Goal: Task Accomplishment & Management: Manage account settings

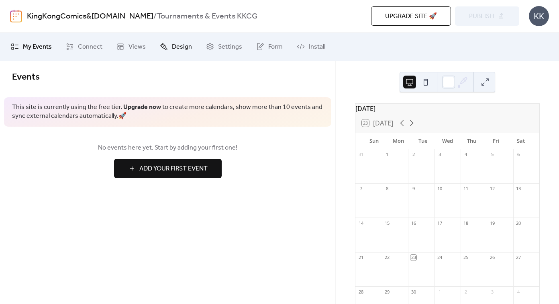
click at [175, 50] on span "Design" at bounding box center [182, 47] width 20 height 10
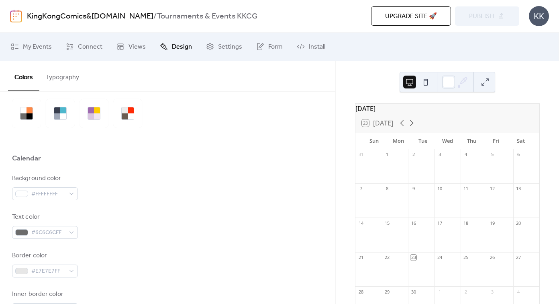
scroll to position [16, 0]
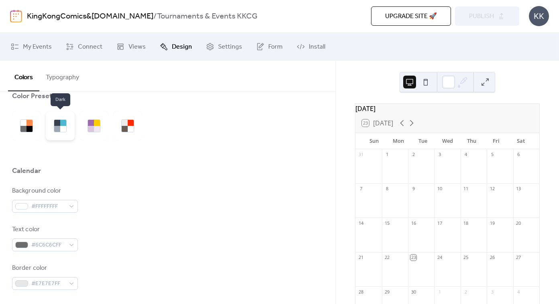
click at [62, 124] on div at bounding box center [63, 123] width 6 height 6
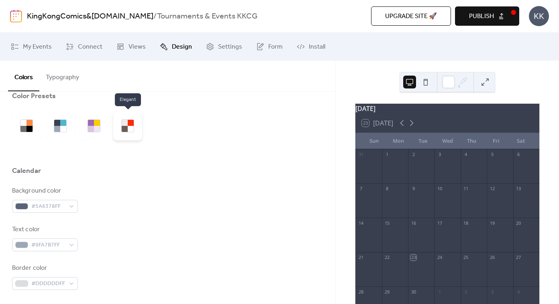
click at [126, 125] on div at bounding box center [125, 123] width 6 height 6
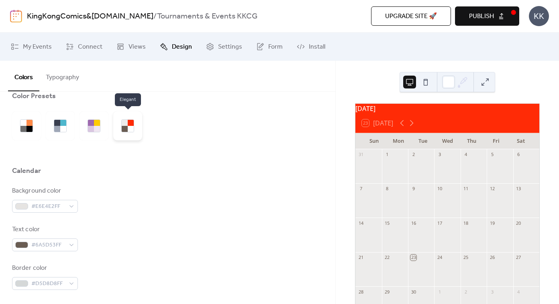
click at [130, 130] on div at bounding box center [131, 129] width 6 height 6
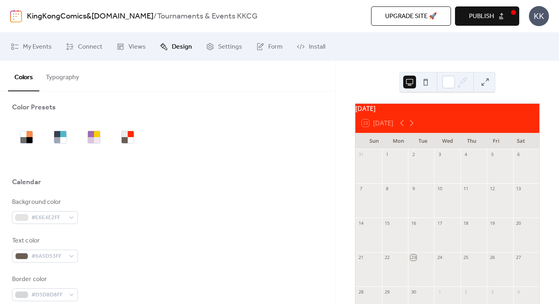
scroll to position [0, 0]
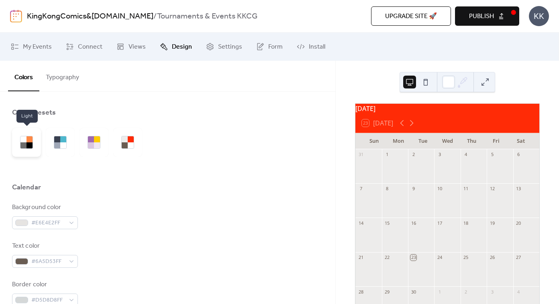
click at [27, 144] on div at bounding box center [29, 145] width 6 height 6
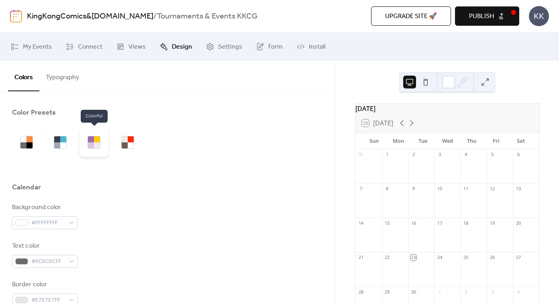
click at [100, 145] on div at bounding box center [93, 142] width 29 height 29
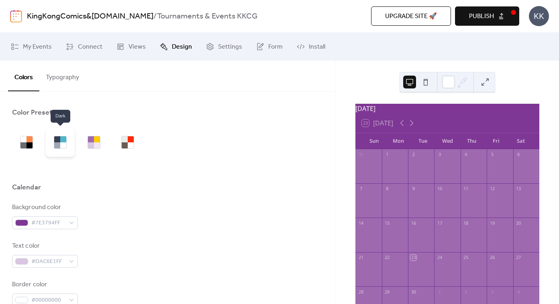
click at [59, 144] on div at bounding box center [57, 145] width 6 height 6
